Goal: Information Seeking & Learning: Check status

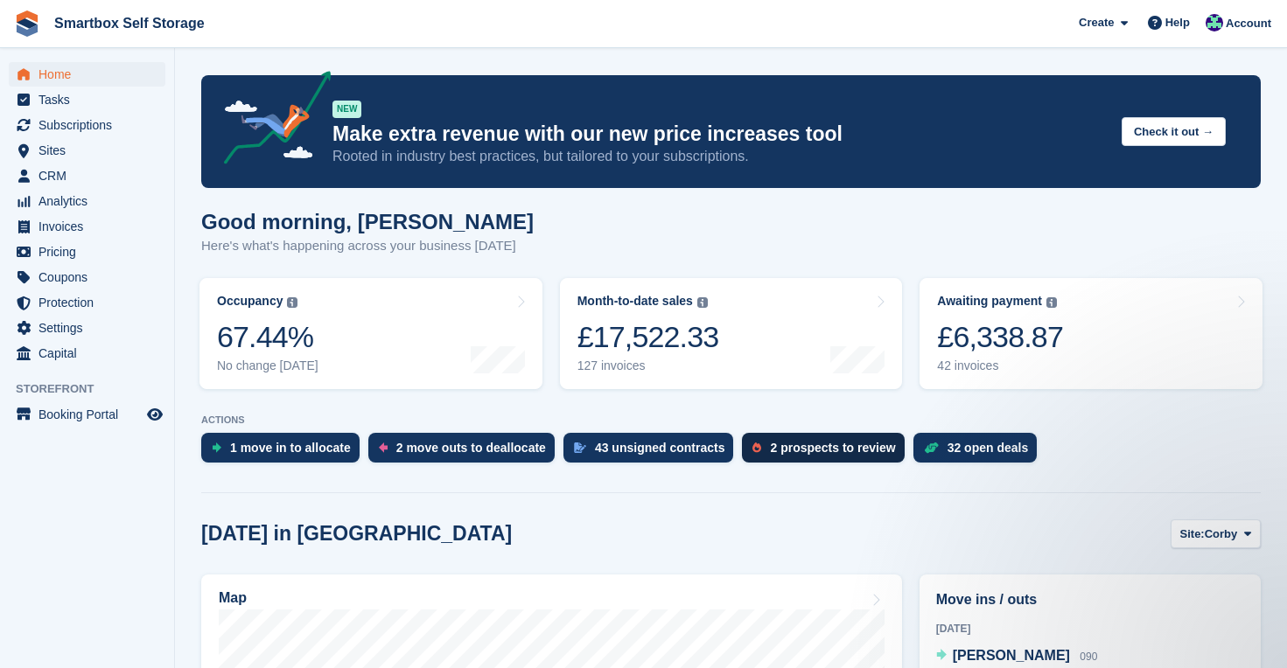
click at [800, 451] on div "2 prospects to review" at bounding box center [832, 448] width 125 height 14
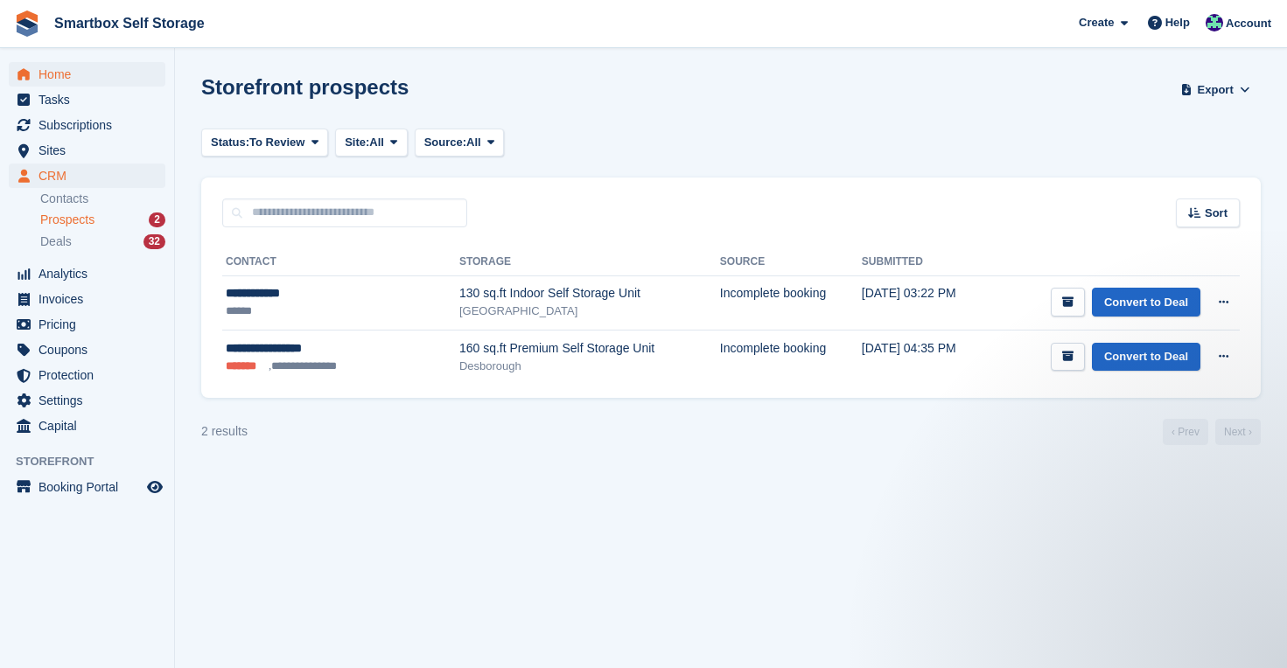
click at [59, 73] on span "Home" at bounding box center [90, 74] width 105 height 24
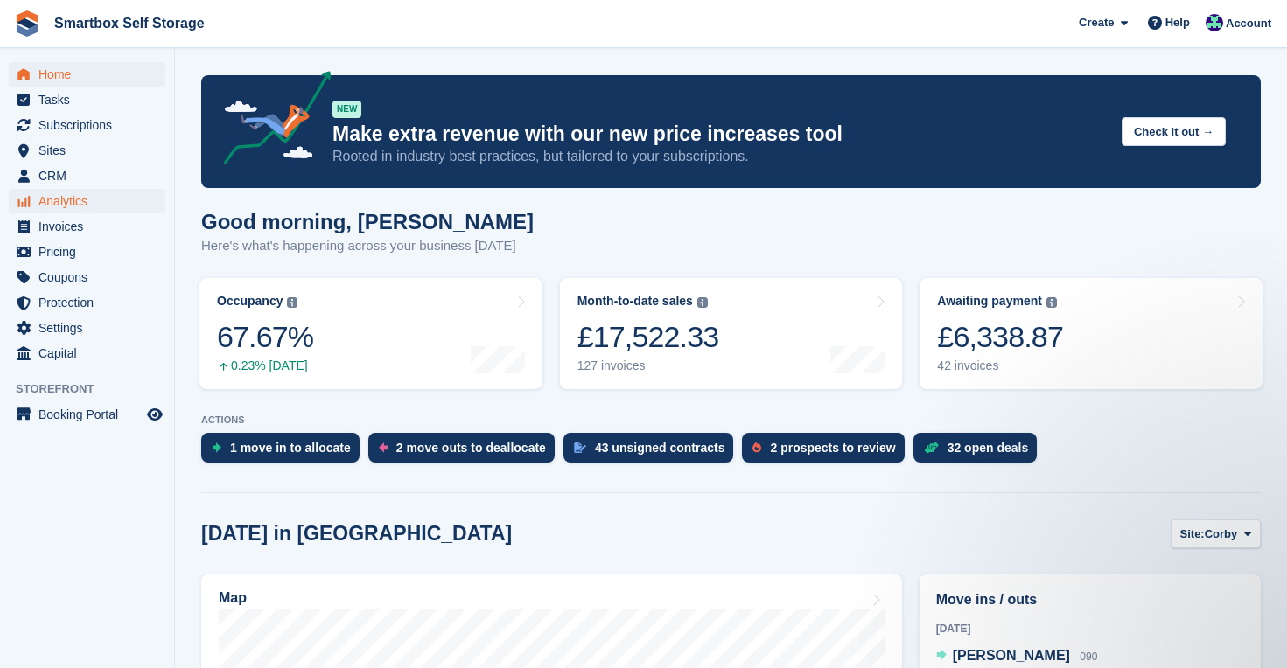
click at [84, 199] on span "Analytics" at bounding box center [90, 201] width 105 height 24
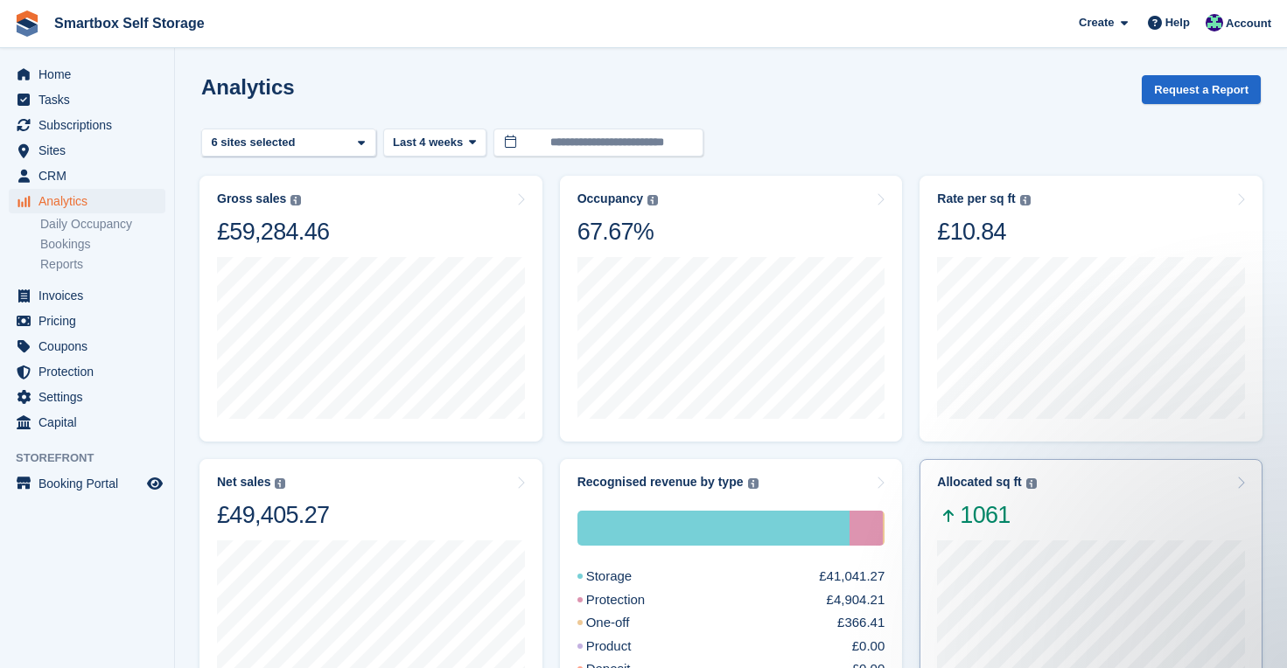
click at [1061, 500] on div "Allocated sq ft The total change in allocated area from the beginning to the en…" at bounding box center [1091, 502] width 308 height 55
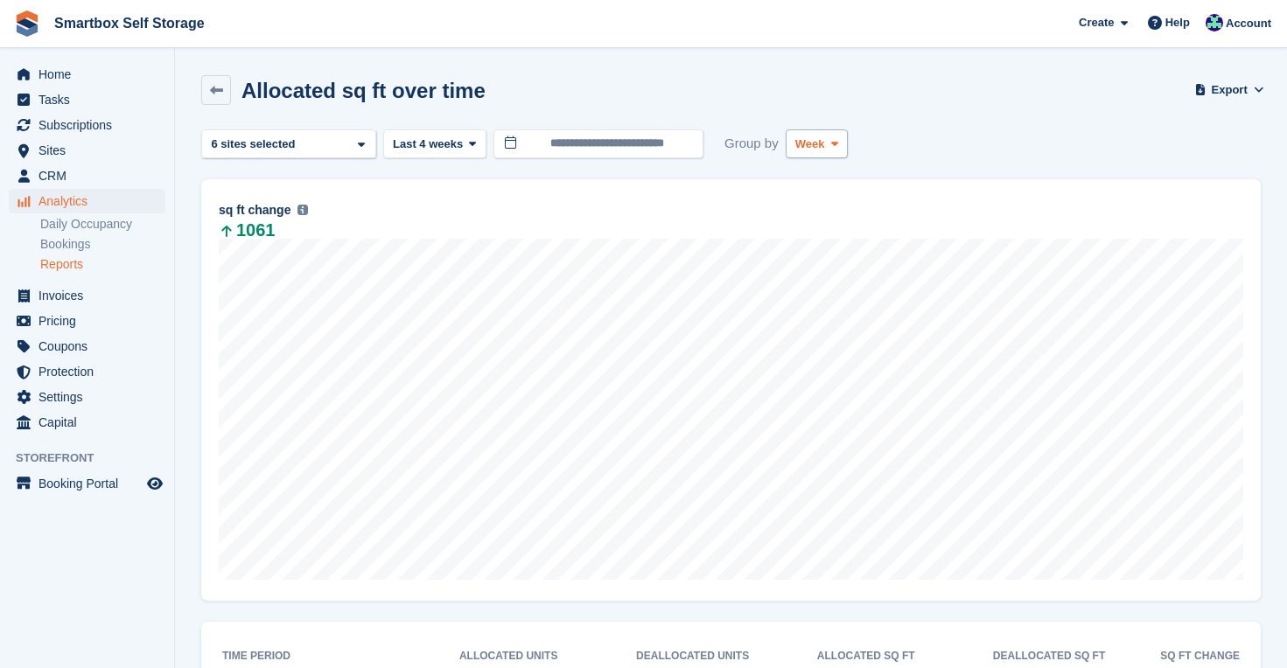
click at [842, 146] on span at bounding box center [835, 143] width 14 height 14
click at [982, 67] on section "**********" at bounding box center [731, 433] width 1112 height 866
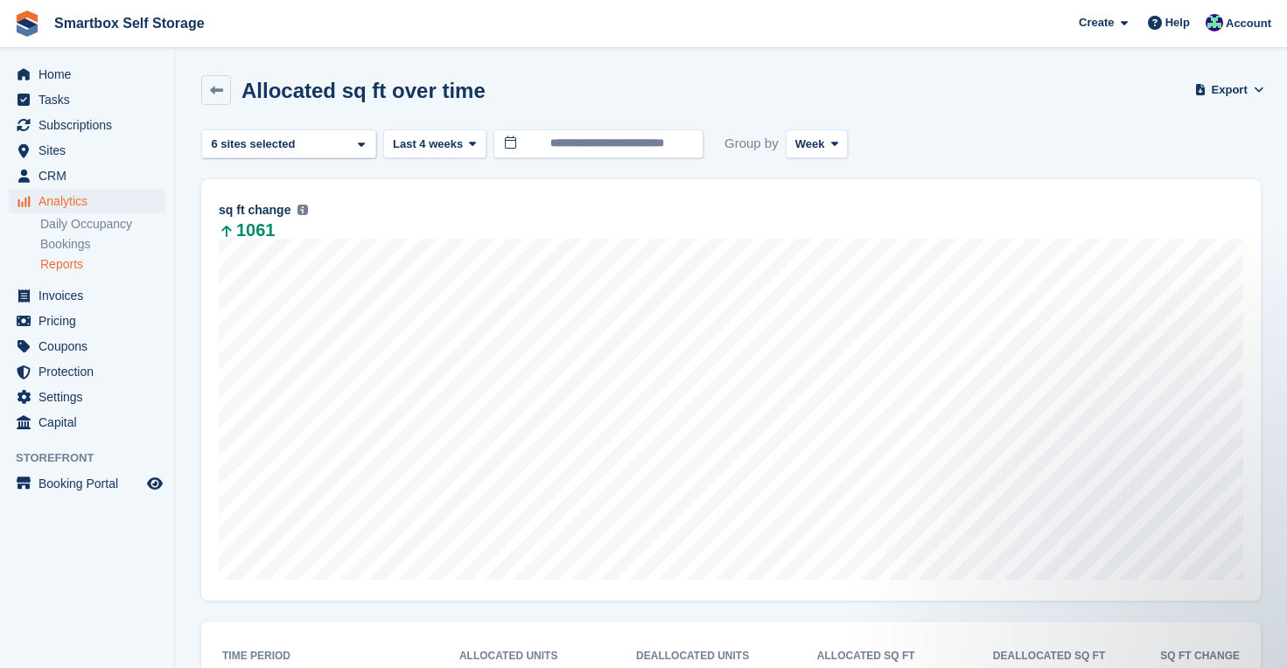
click at [464, 128] on turbo-frame "**********" at bounding box center [730, 452] width 1059 height 754
click at [464, 156] on button "Last 4 weeks" at bounding box center [434, 143] width 103 height 29
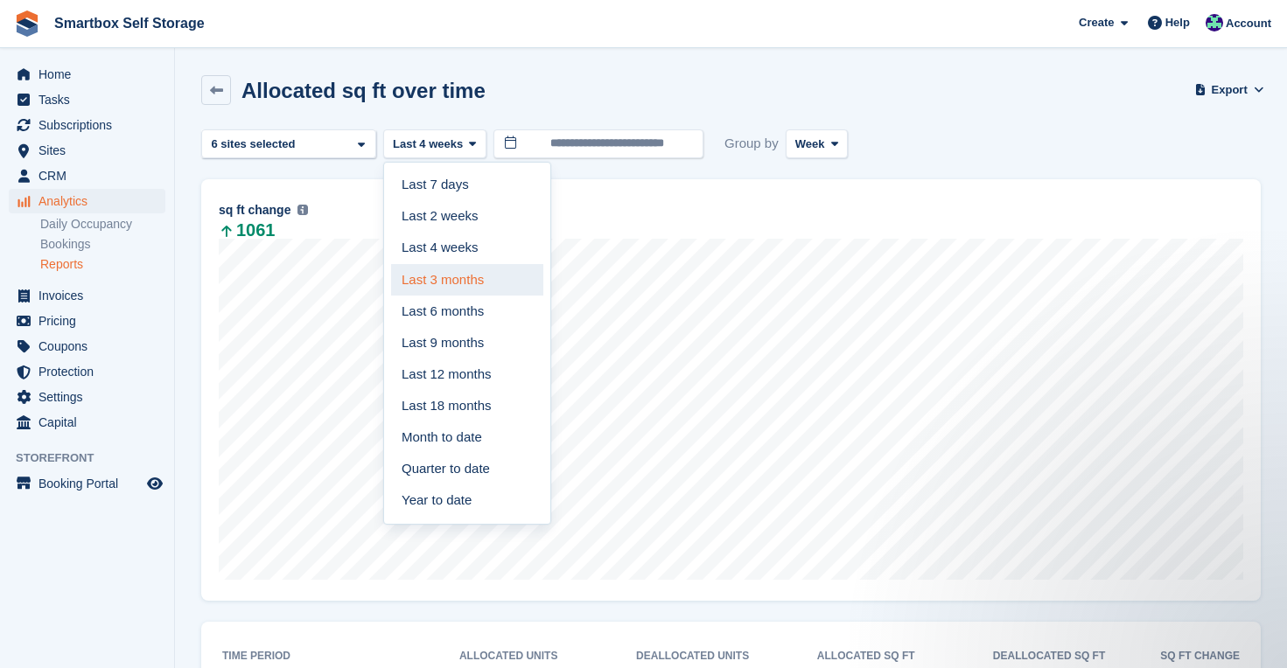
click at [448, 276] on link "Last 3 months" at bounding box center [467, 279] width 152 height 31
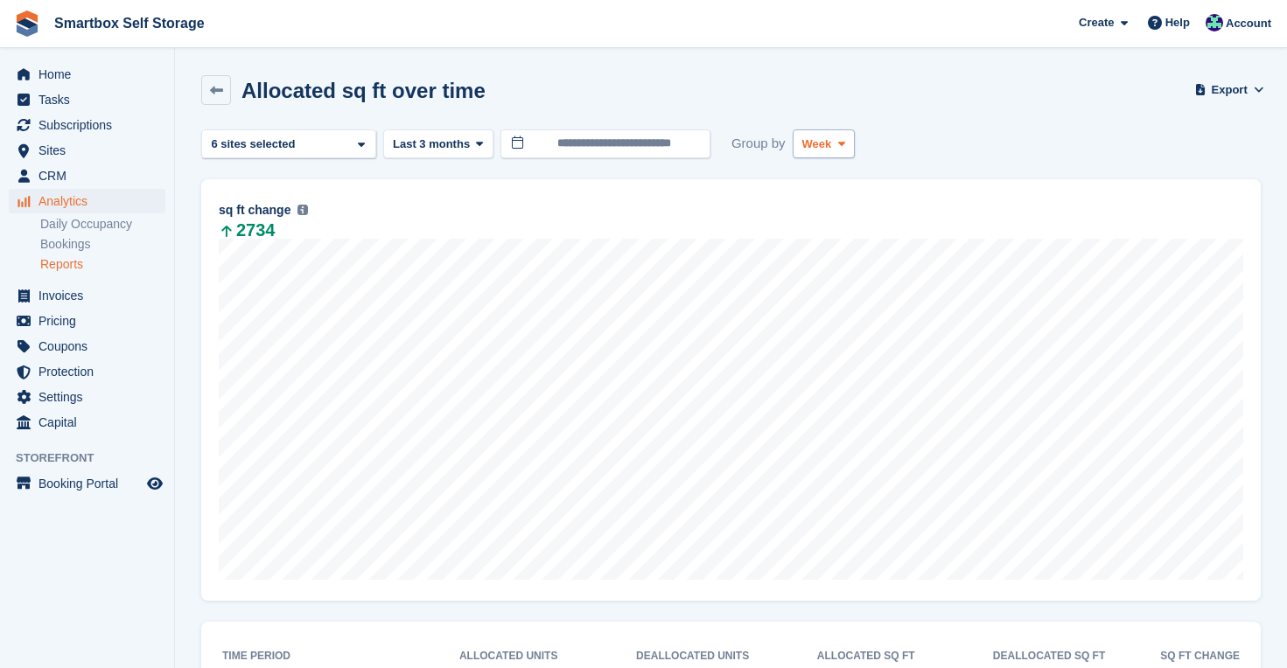
click at [832, 148] on span "Week" at bounding box center [817, 144] width 30 height 17
click at [842, 245] on link "Month" at bounding box center [876, 248] width 152 height 31
click at [92, 198] on span "Analytics" at bounding box center [90, 201] width 105 height 24
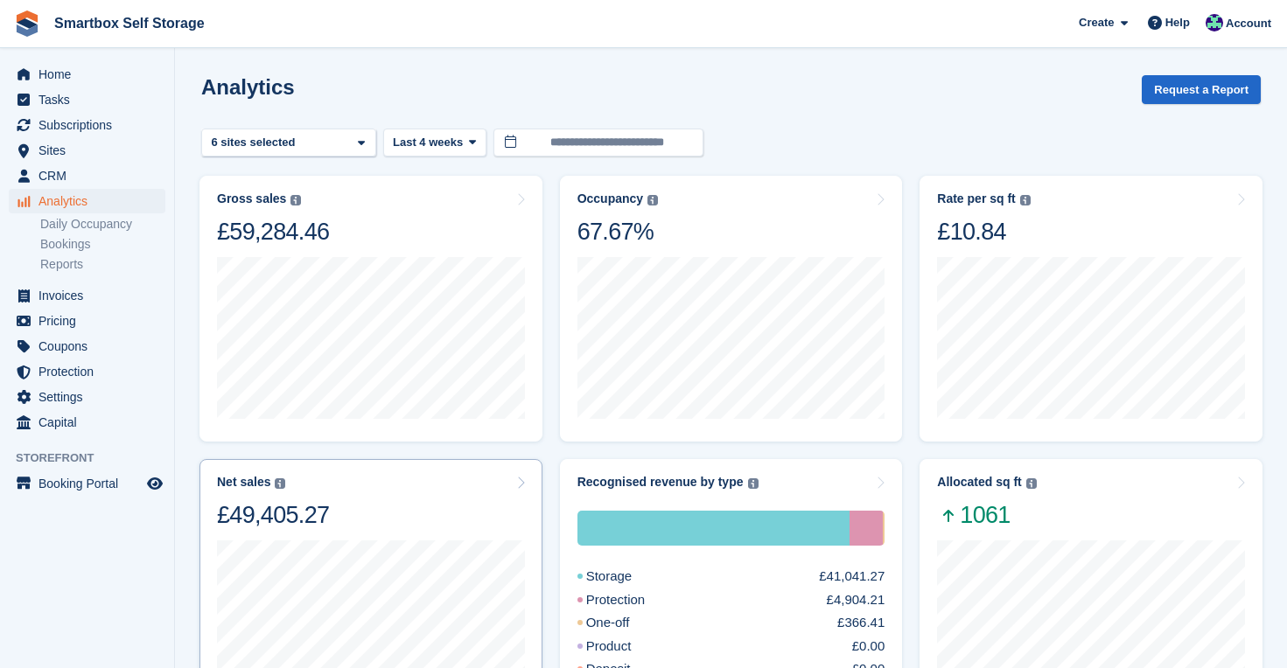
click at [422, 521] on div "Net sales The sum of all finalised invoices, after discount and excluding tax. …" at bounding box center [371, 502] width 308 height 55
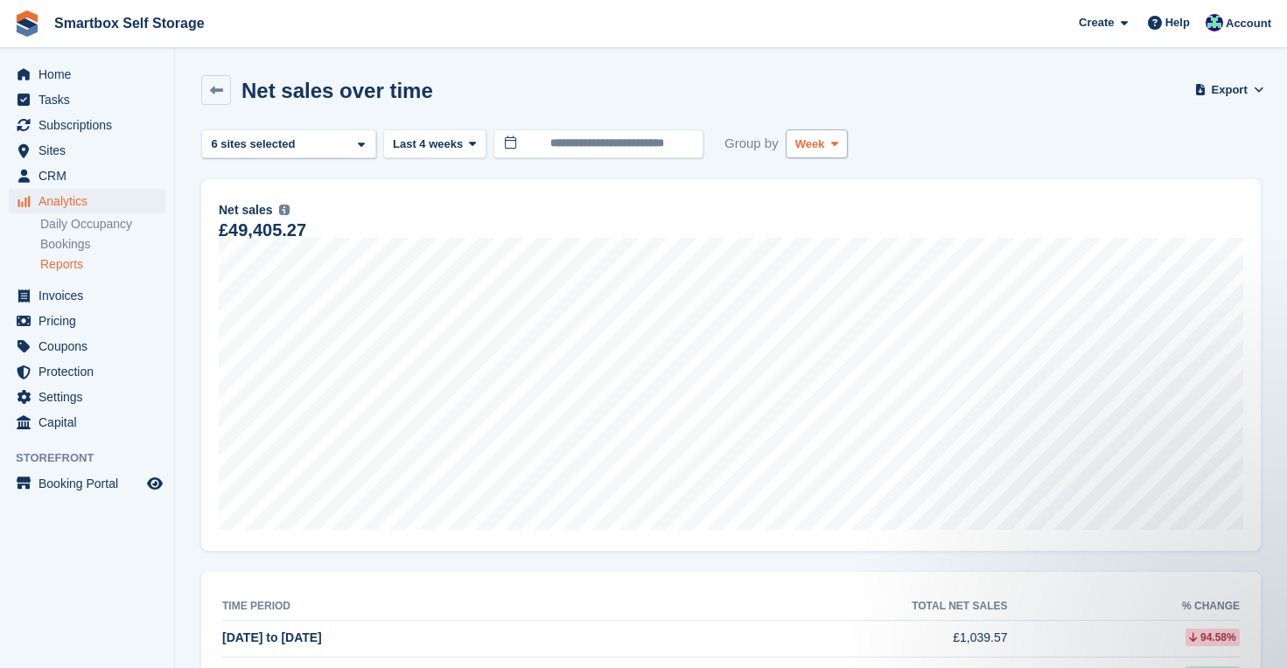
click at [838, 144] on icon at bounding box center [834, 143] width 7 height 11
click at [847, 255] on link "Month" at bounding box center [869, 248] width 152 height 31
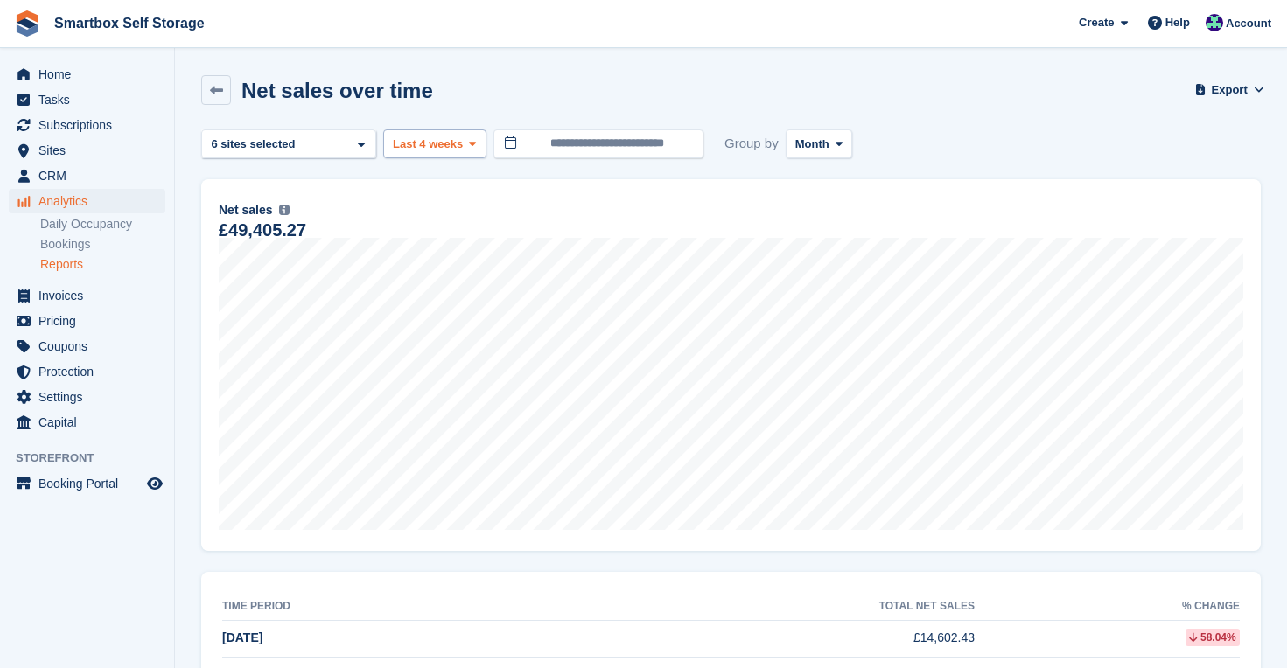
click at [467, 134] on button "Last 4 weeks" at bounding box center [434, 143] width 103 height 29
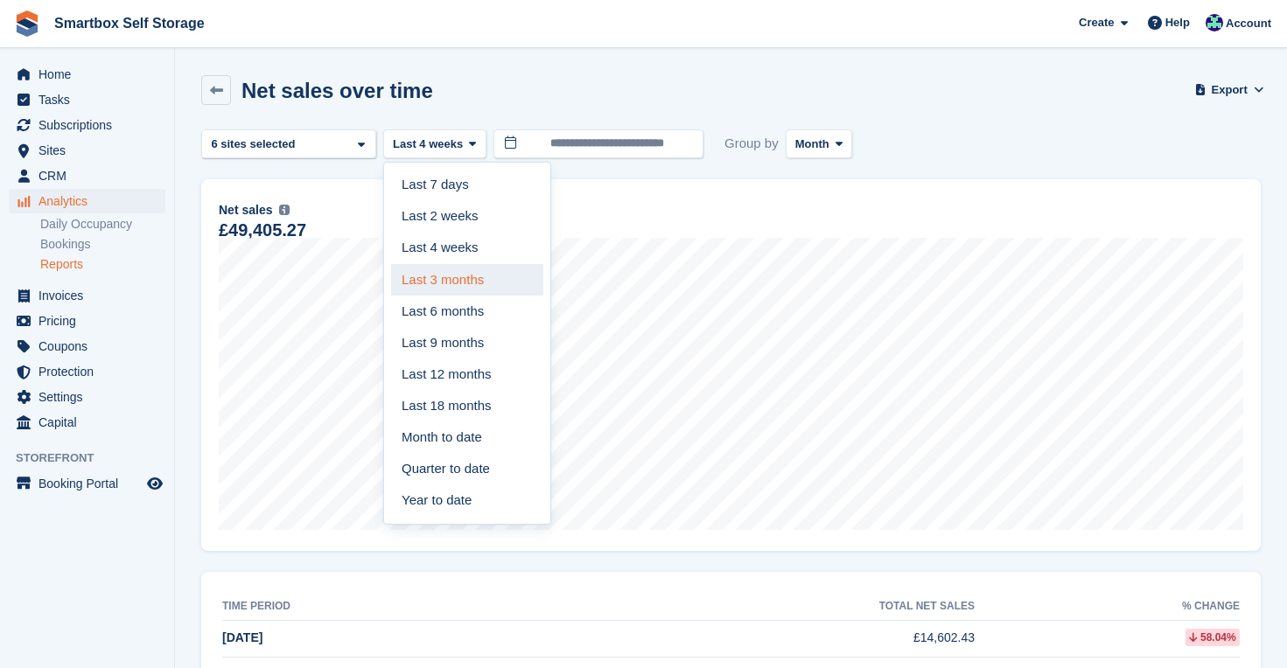
click at [477, 276] on link "Last 3 months" at bounding box center [467, 279] width 152 height 31
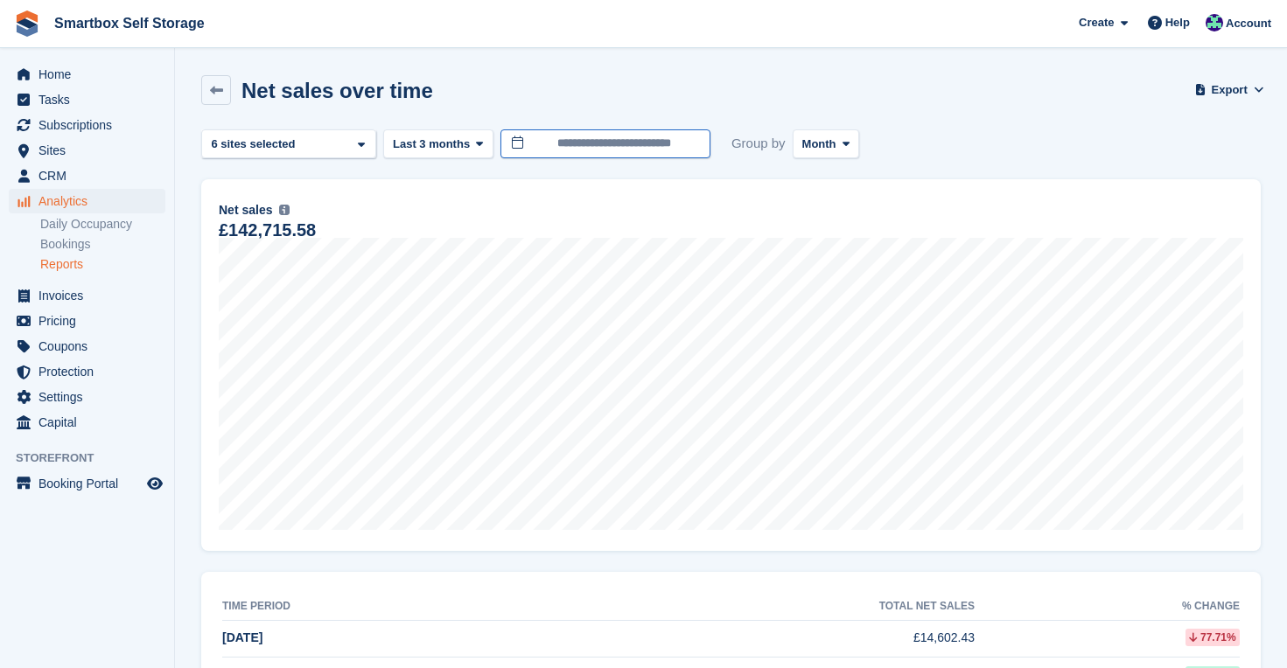
click at [651, 145] on input "**********" at bounding box center [605, 143] width 210 height 29
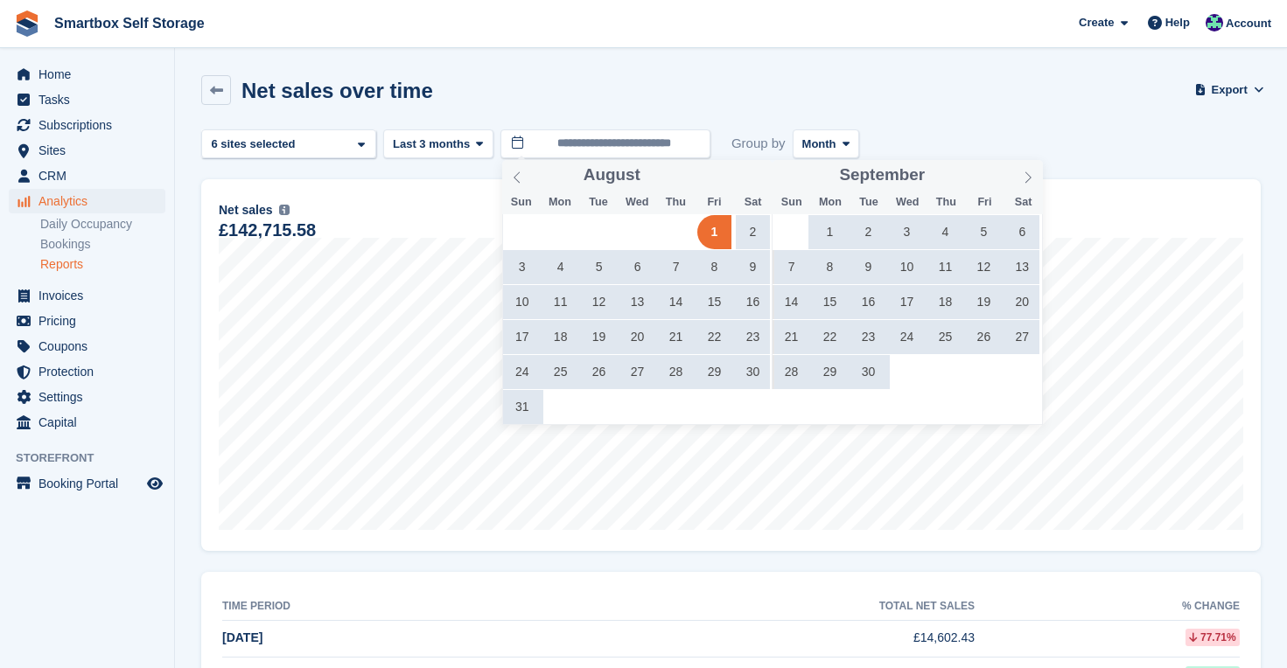
click at [830, 234] on span "1" at bounding box center [830, 232] width 34 height 34
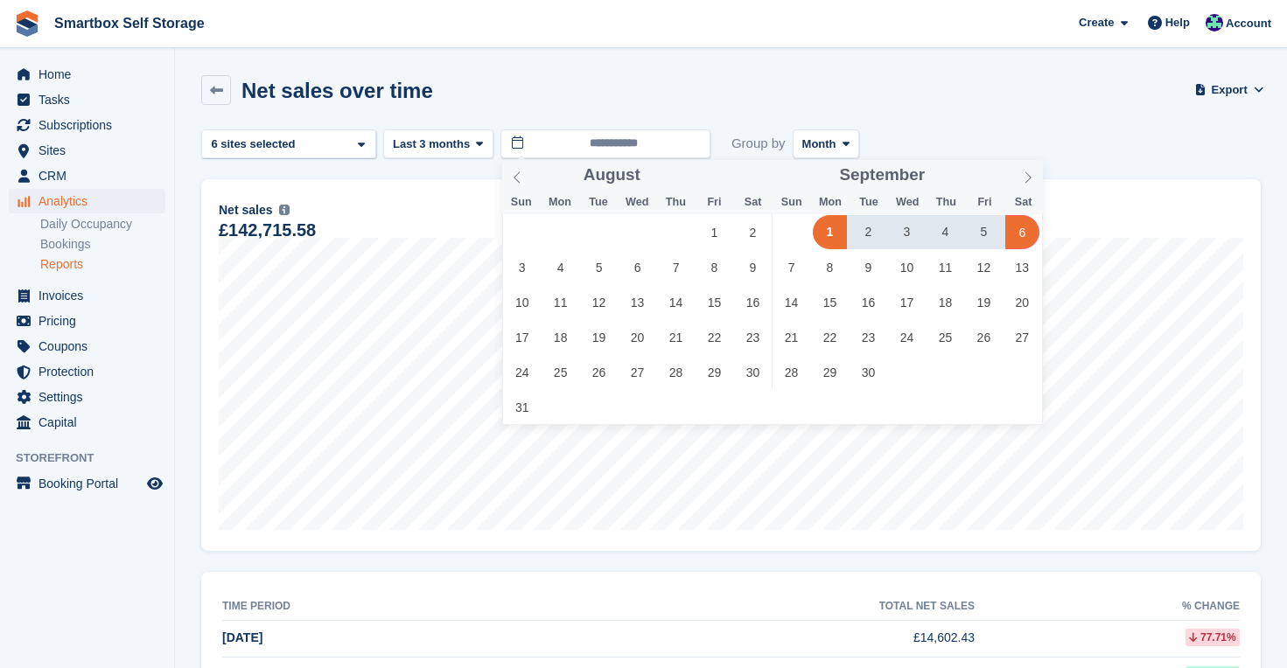
click at [1027, 234] on span "6" at bounding box center [1022, 232] width 34 height 34
type input "**********"
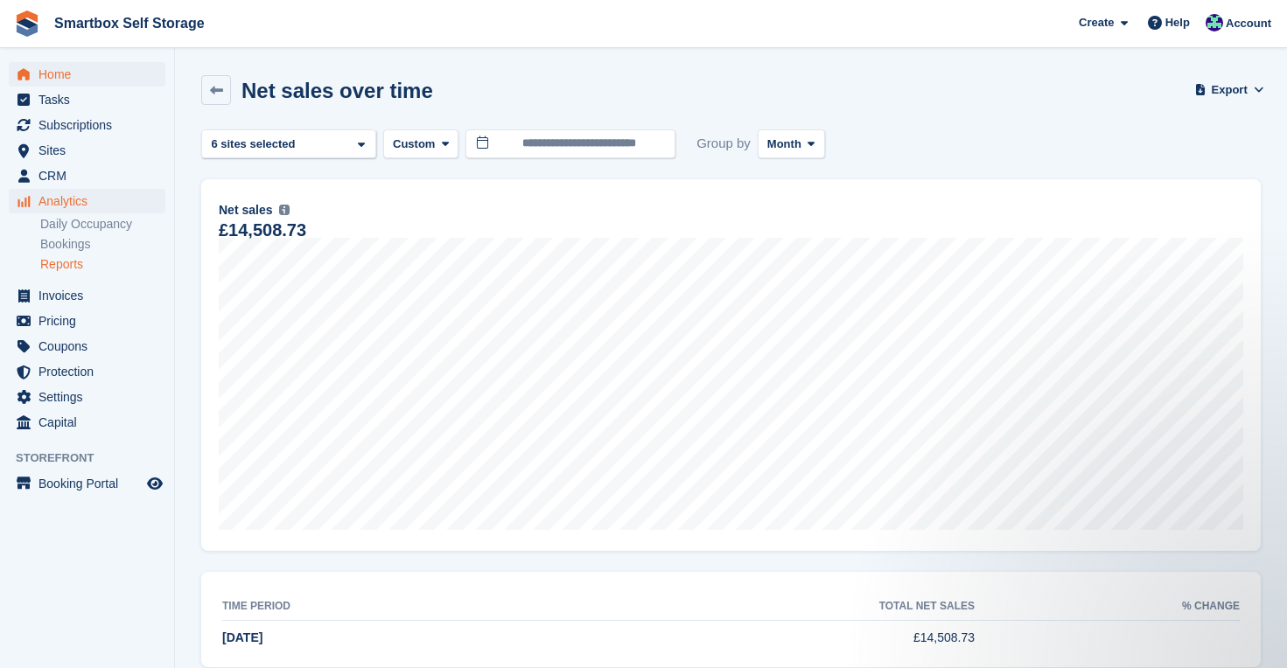
click at [49, 68] on span "Home" at bounding box center [90, 74] width 105 height 24
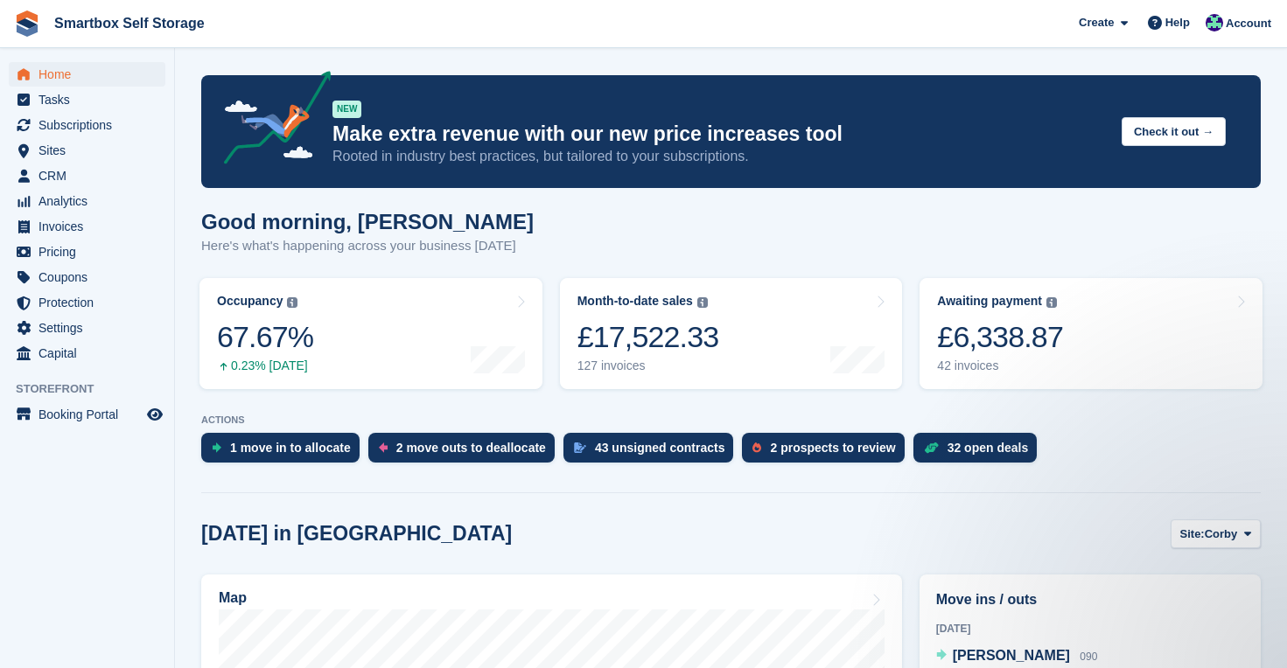
click at [68, 72] on span "Home" at bounding box center [90, 74] width 105 height 24
click at [63, 151] on span "Sites" at bounding box center [90, 150] width 105 height 24
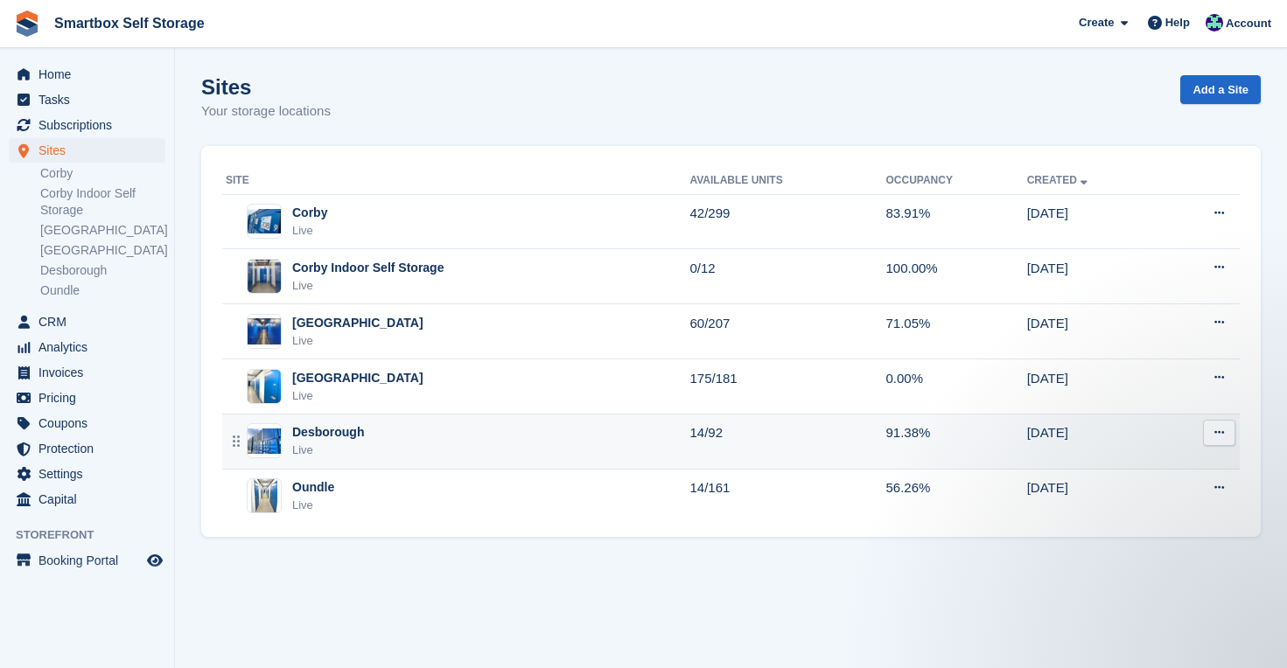
click at [324, 426] on div "Desborough" at bounding box center [328, 432] width 72 height 18
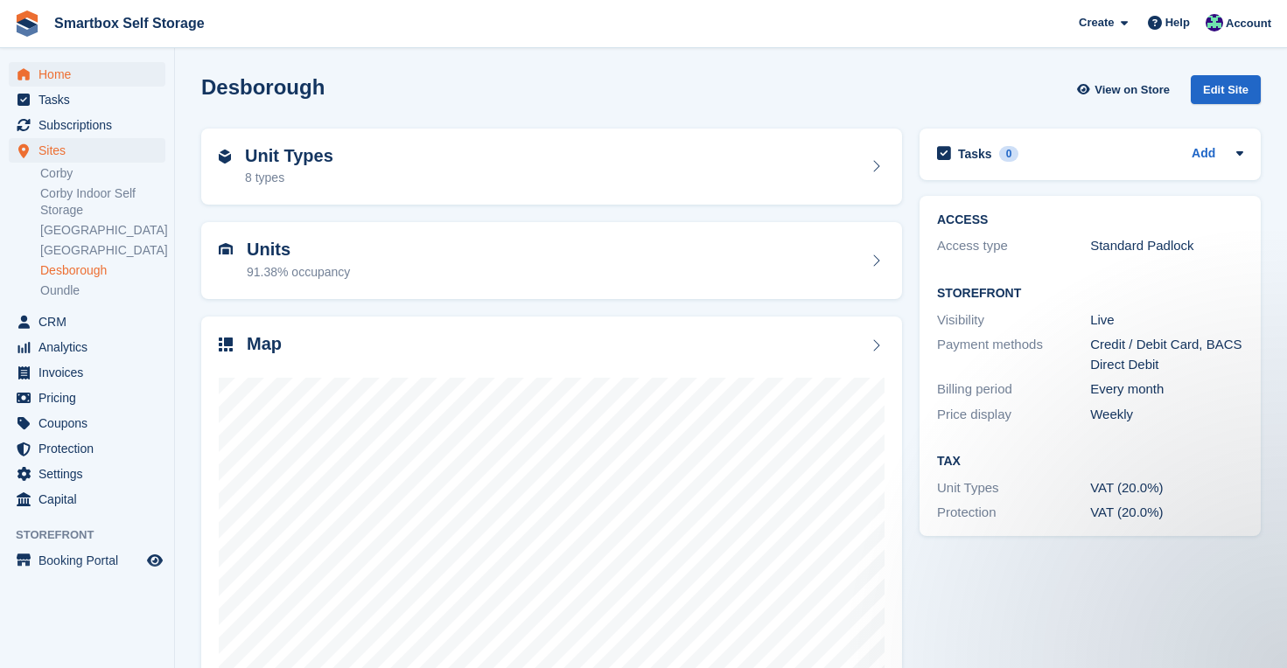
click at [66, 74] on span "Home" at bounding box center [90, 74] width 105 height 24
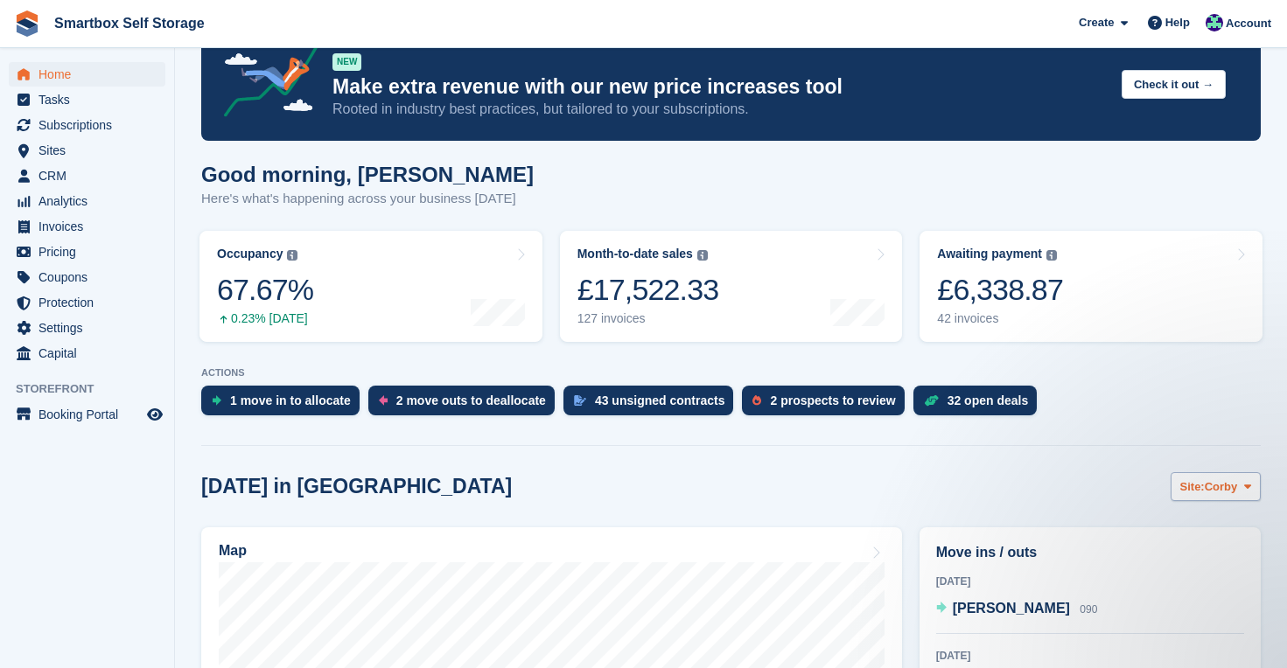
click at [1203, 488] on span "Site:" at bounding box center [1192, 487] width 24 height 17
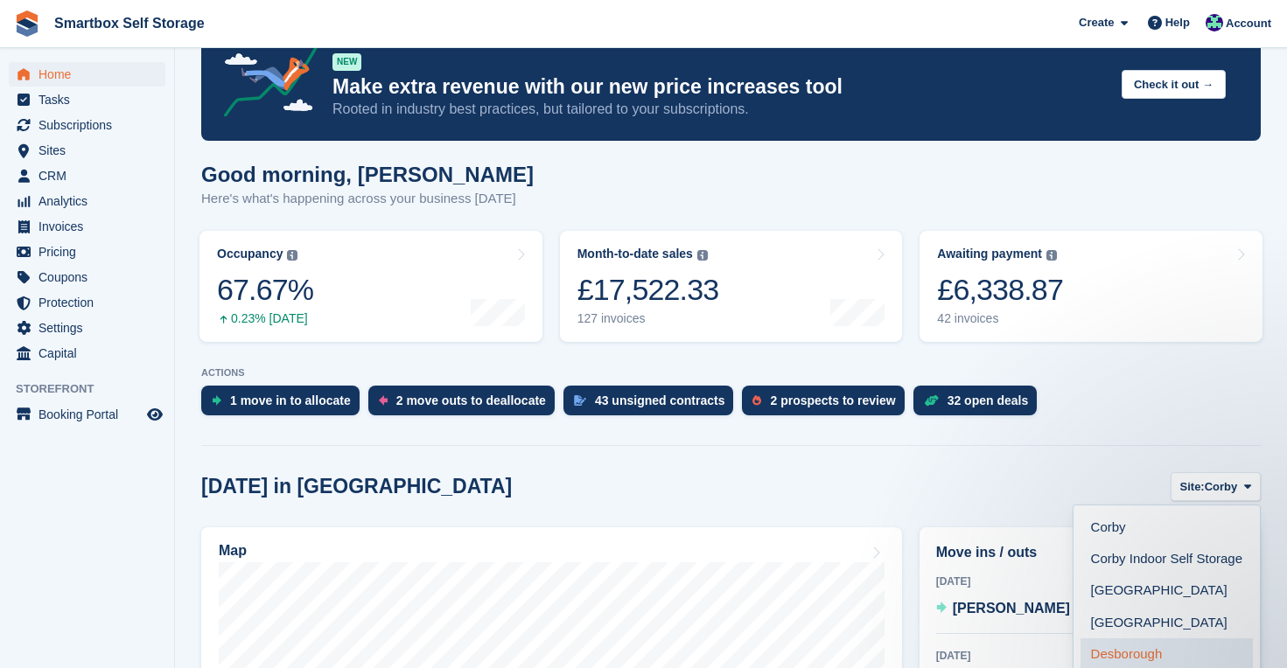
click at [1153, 651] on link "Desborough" at bounding box center [1166, 654] width 172 height 31
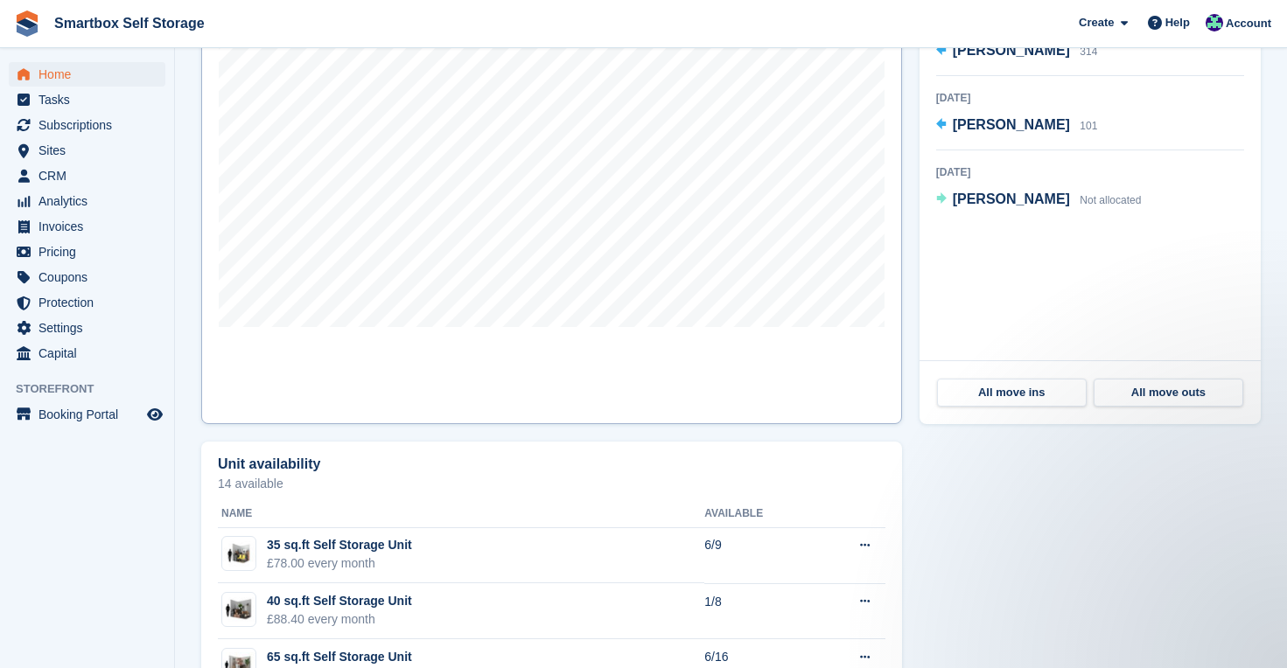
scroll to position [705, 0]
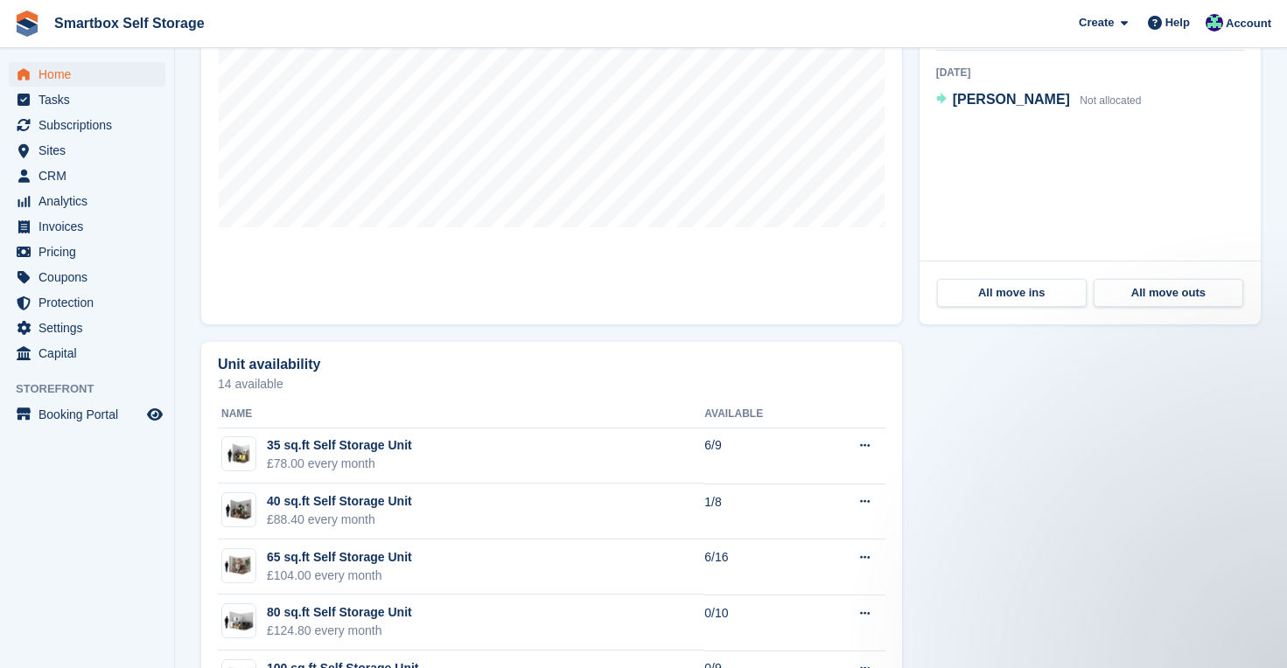
click at [53, 67] on span "Home" at bounding box center [90, 74] width 105 height 24
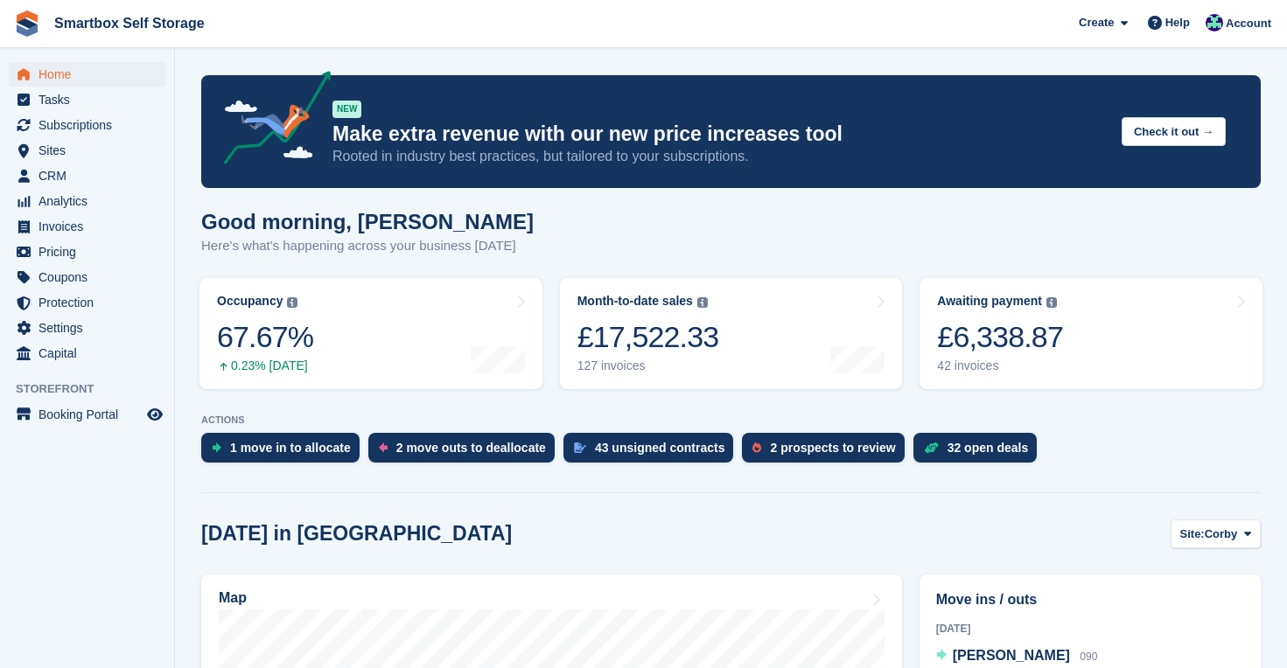
scroll to position [0, 0]
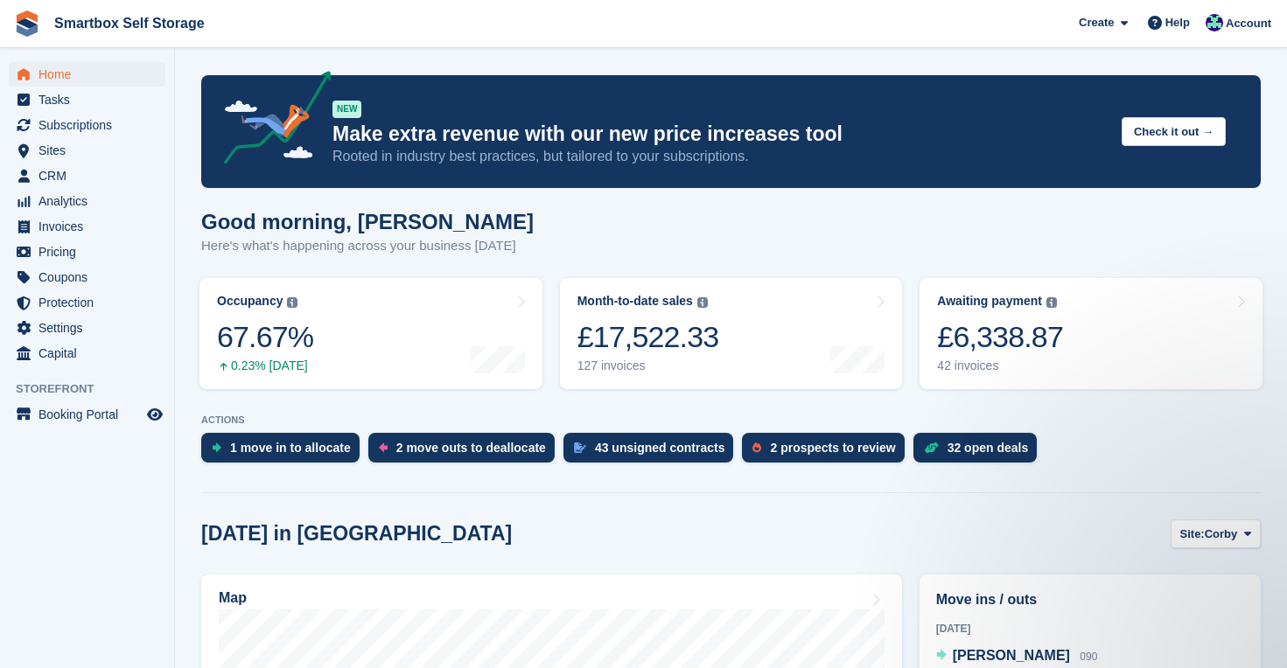
click at [68, 70] on span "Home" at bounding box center [90, 74] width 105 height 24
